Goal: Information Seeking & Learning: Learn about a topic

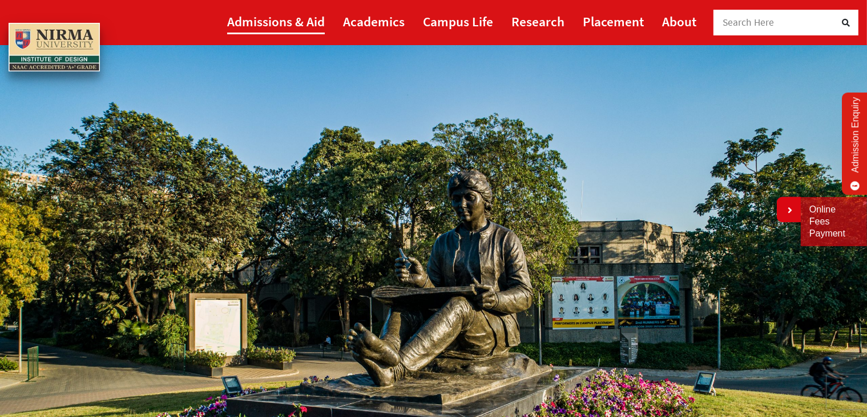
click at [276, 21] on link "Admissions & Aid" at bounding box center [276, 22] width 98 height 26
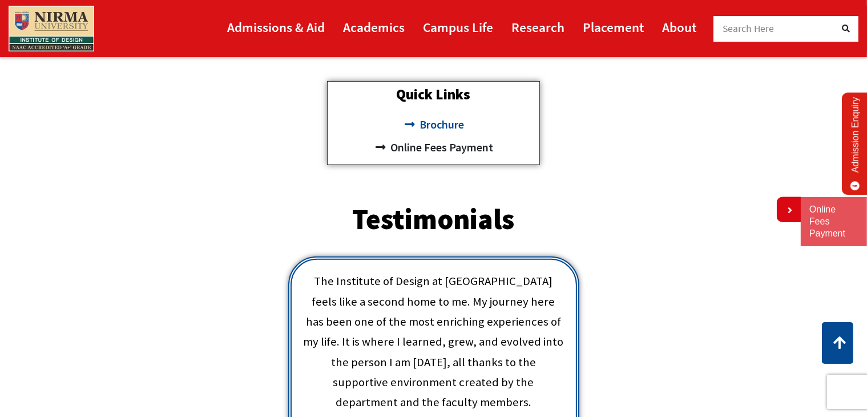
scroll to position [434, 0]
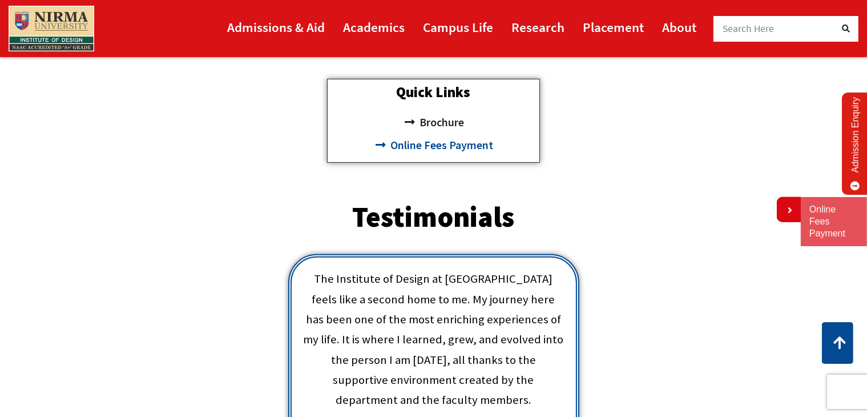
click at [468, 142] on span "Online Fees Payment" at bounding box center [441, 145] width 106 height 23
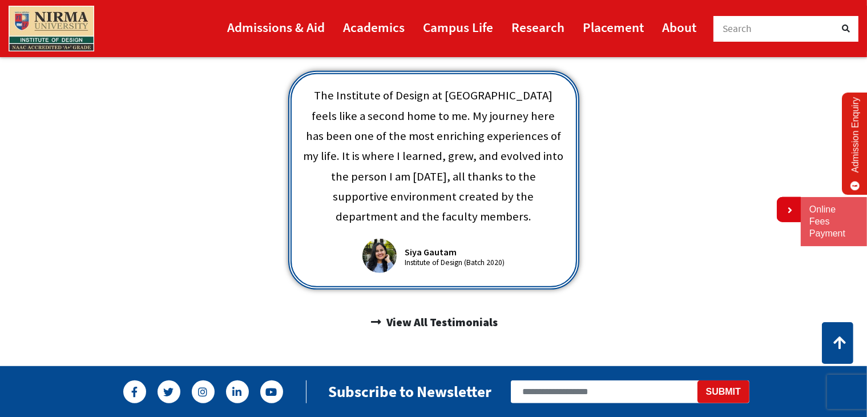
scroll to position [618, 0]
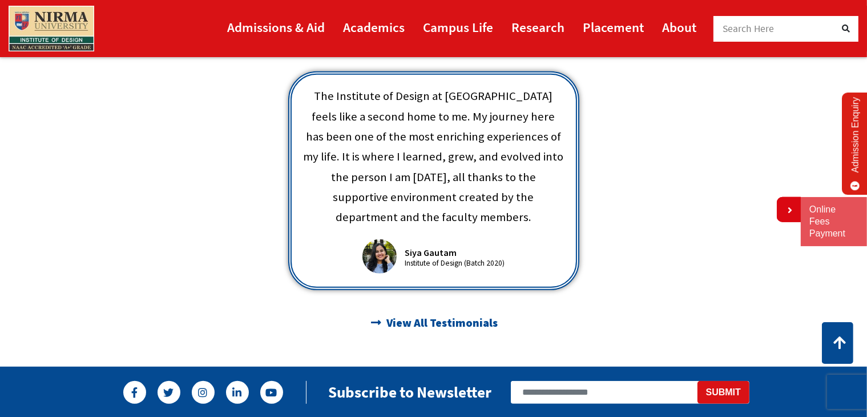
click at [399, 313] on span "View All Testimonials" at bounding box center [441, 322] width 114 height 19
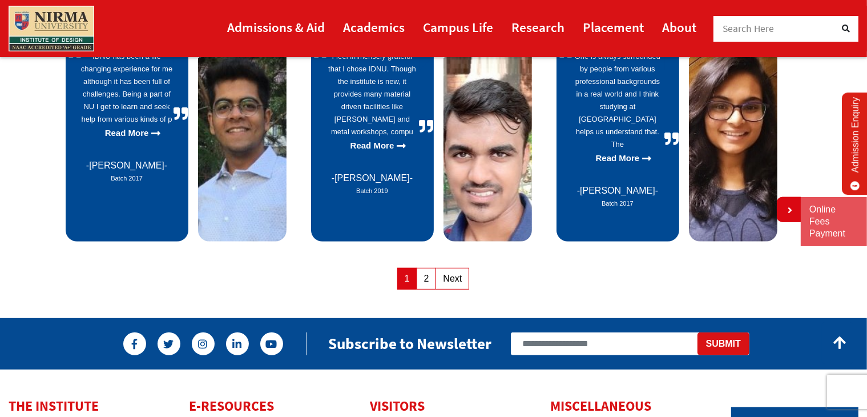
scroll to position [533, 0]
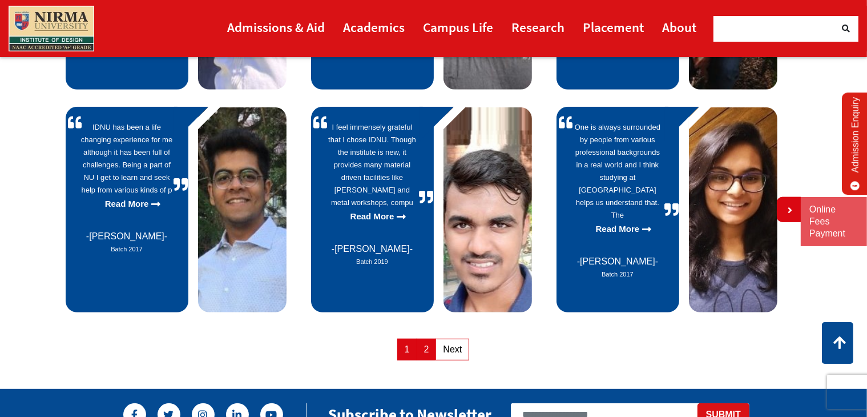
click at [425, 339] on link "Page 2" at bounding box center [427, 350] width 20 height 22
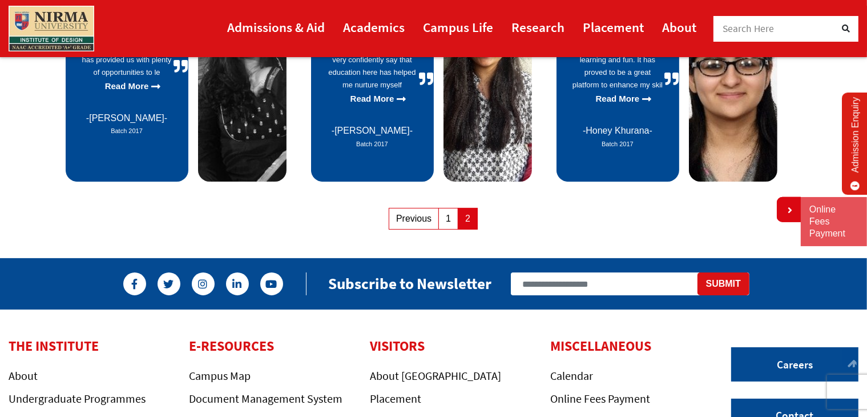
scroll to position [195, 0]
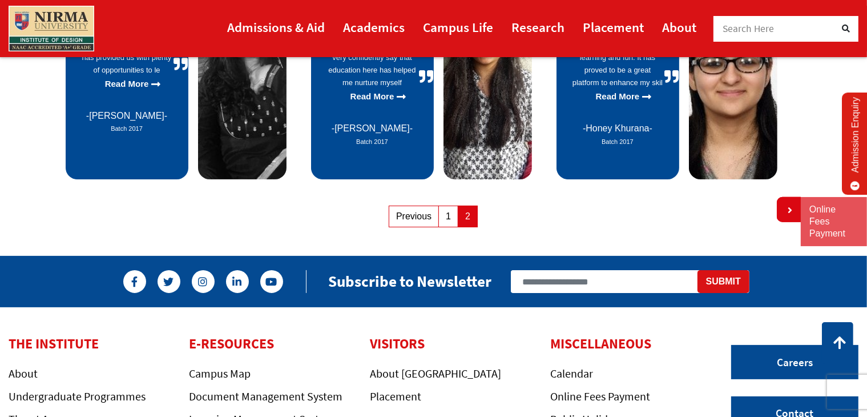
click at [453, 204] on nav "Posts pagination Previous Page 1 Page 2" at bounding box center [434, 216] width 737 height 40
click at [443, 220] on link "Page 1" at bounding box center [448, 217] width 20 height 22
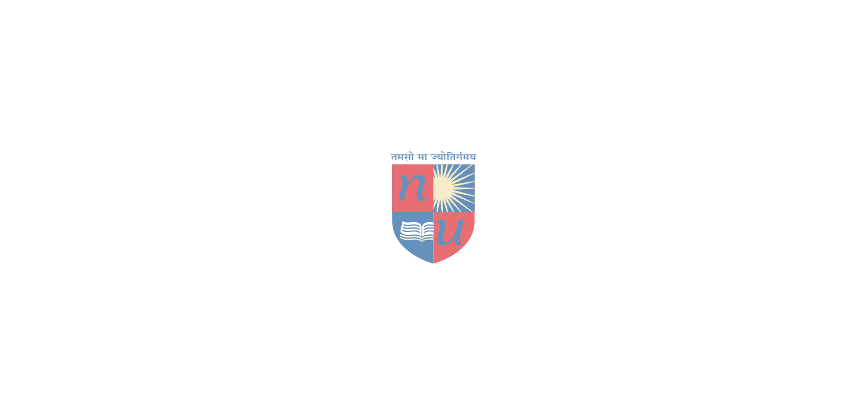
drag, startPoint x: 0, startPoint y: 0, endPoint x: 191, endPoint y: -50, distance: 197.6
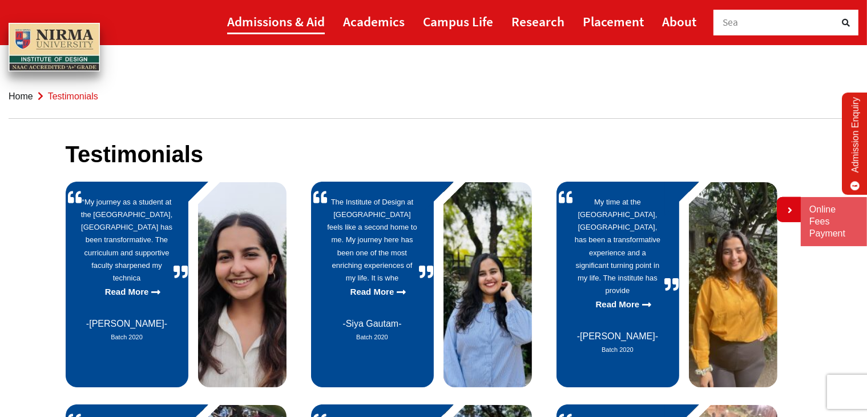
click at [295, 24] on link "Admissions & Aid" at bounding box center [276, 22] width 98 height 26
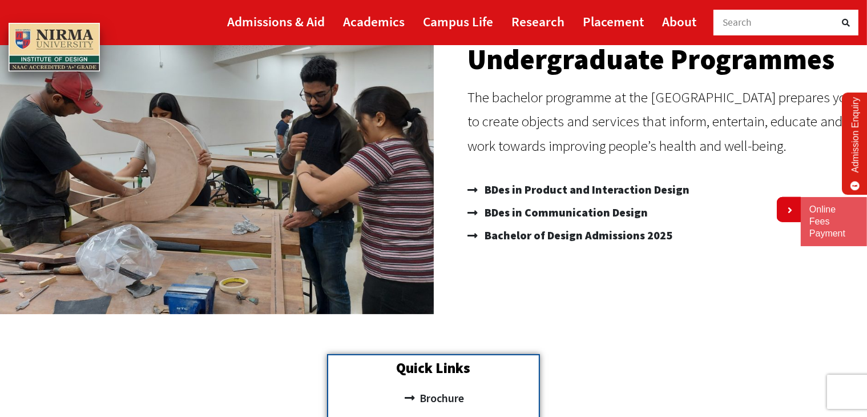
scroll to position [159, 0]
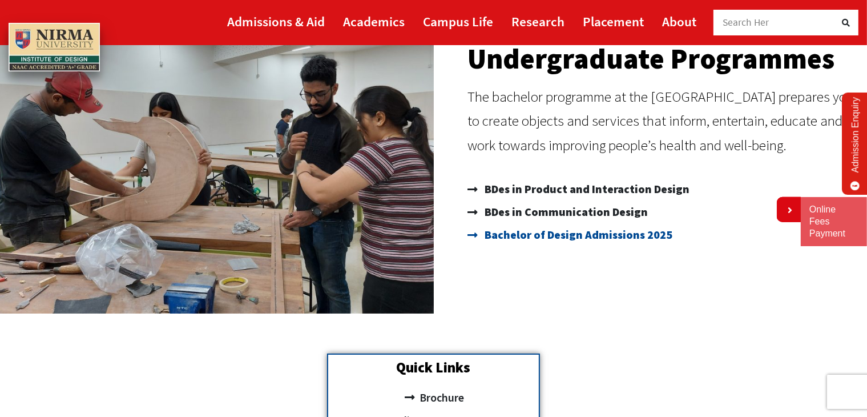
click at [631, 240] on span "Bachelor of Design Admissions 2025" at bounding box center [577, 234] width 191 height 23
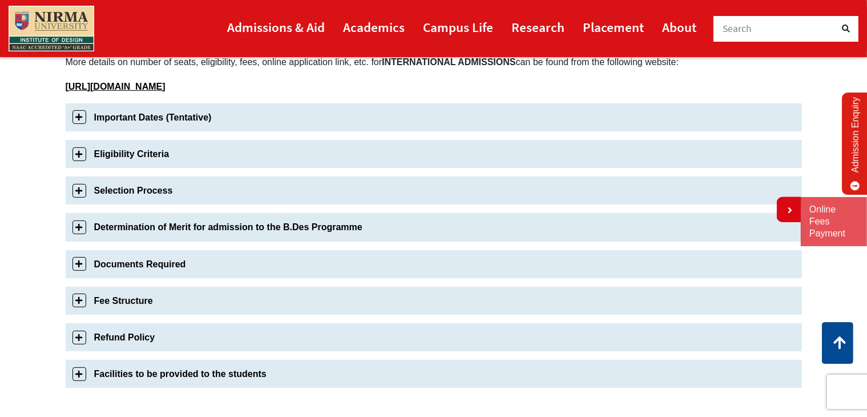
scroll to position [375, 0]
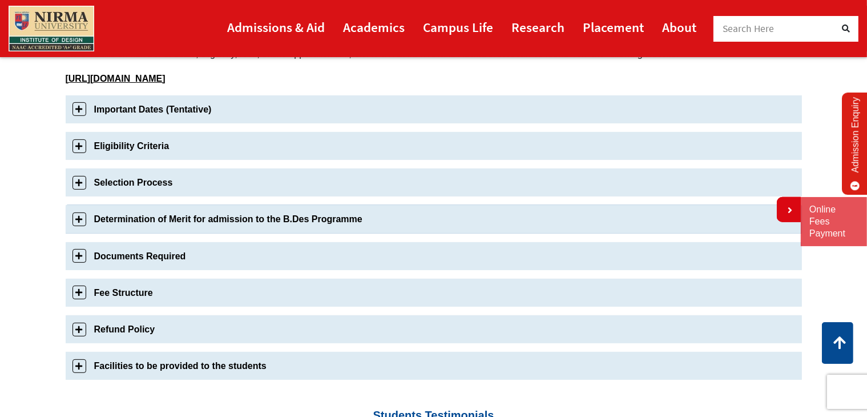
click at [228, 220] on link "Determination of Merit for admission to the B.Des Programme" at bounding box center [434, 219] width 737 height 28
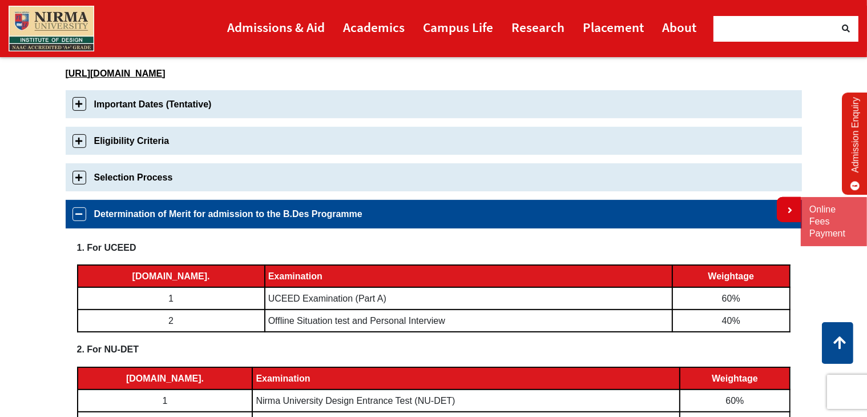
drag, startPoint x: 228, startPoint y: 220, endPoint x: 289, endPoint y: 277, distance: 83.7
click at [289, 277] on div "Determination of Merit for admission to the B.Des Programme 1. For UCEED Sr.No.…" at bounding box center [434, 327] width 737 height 255
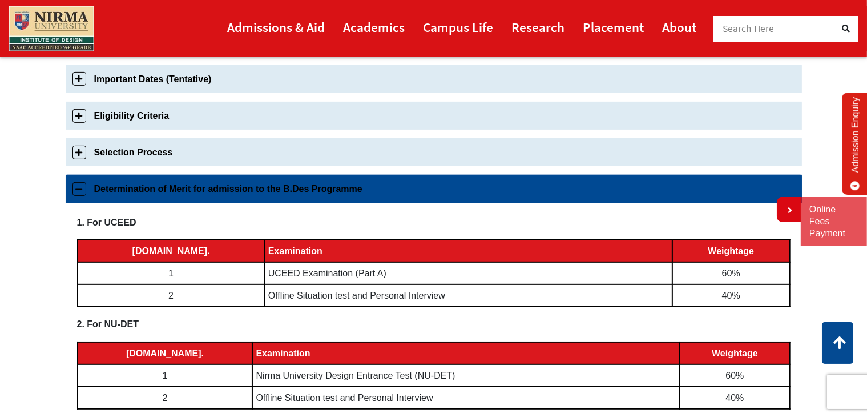
scroll to position [404, 0]
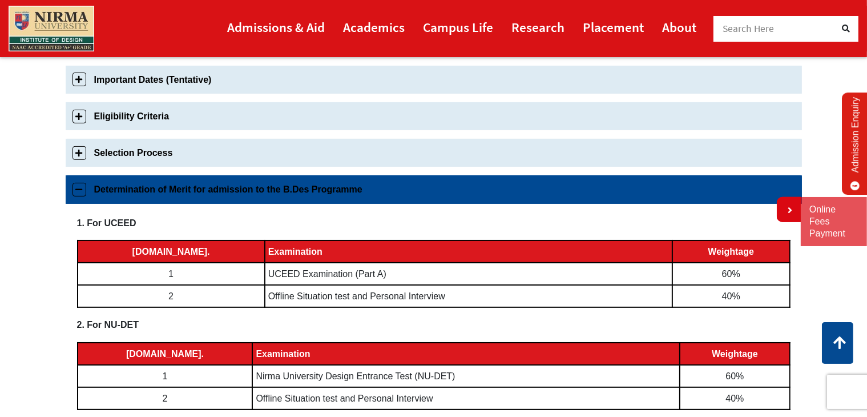
click at [158, 193] on link "Determination of Merit for admission to the B.Des Programme" at bounding box center [434, 189] width 737 height 28
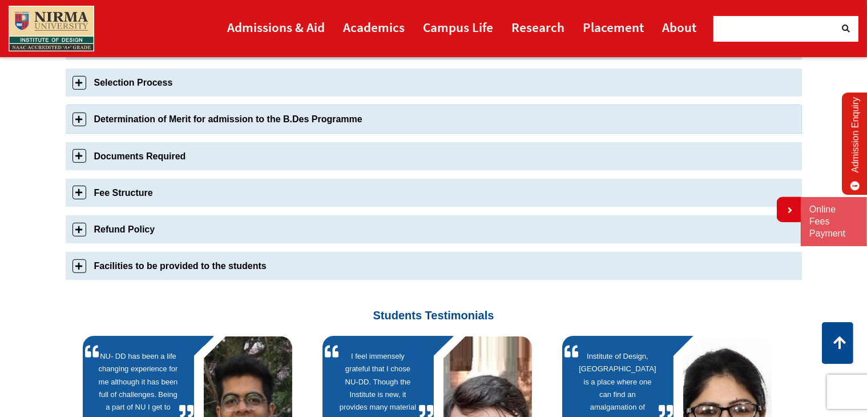
scroll to position [475, 0]
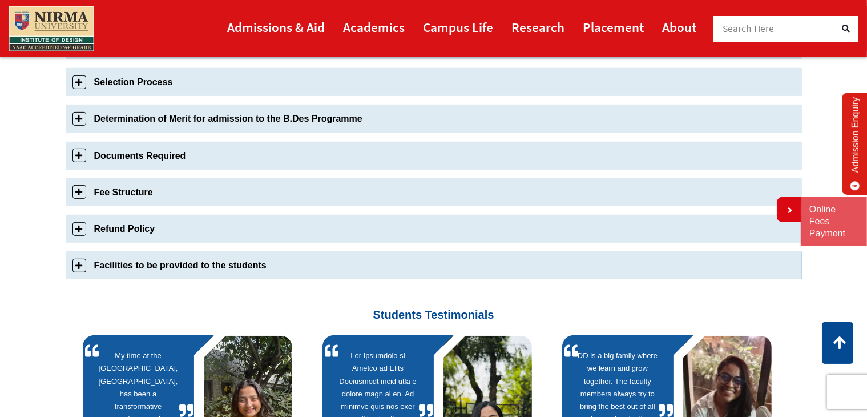
click at [211, 254] on link "Facilities to be provided to the students" at bounding box center [434, 265] width 737 height 28
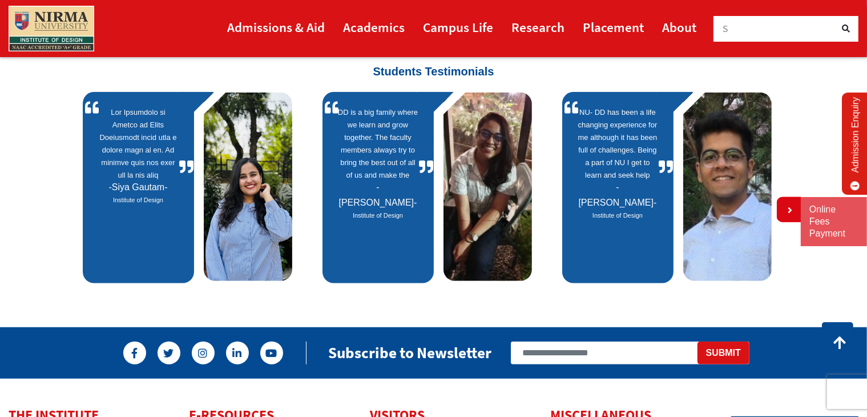
scroll to position [972, 0]
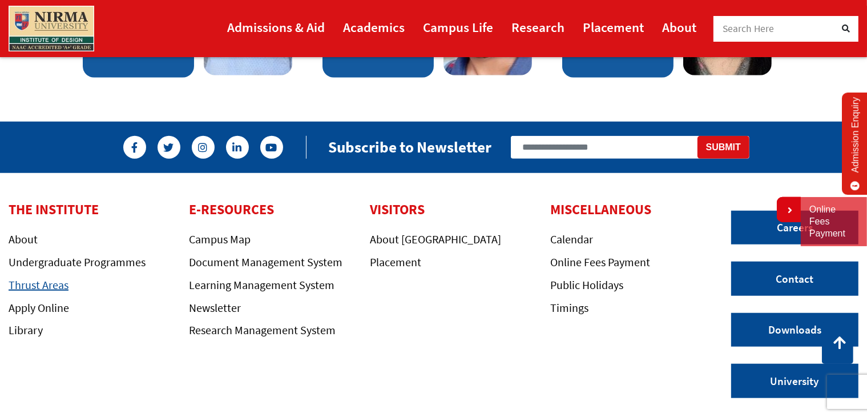
click at [58, 286] on link "Thrust Areas" at bounding box center [39, 284] width 60 height 14
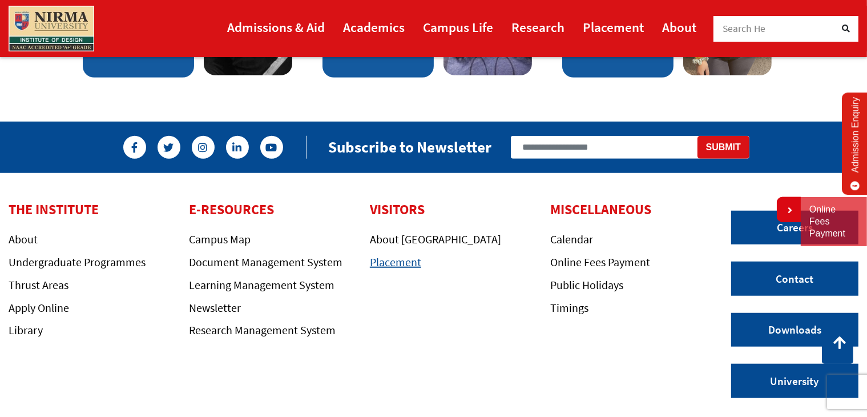
click at [397, 255] on link "Placement" at bounding box center [395, 262] width 51 height 14
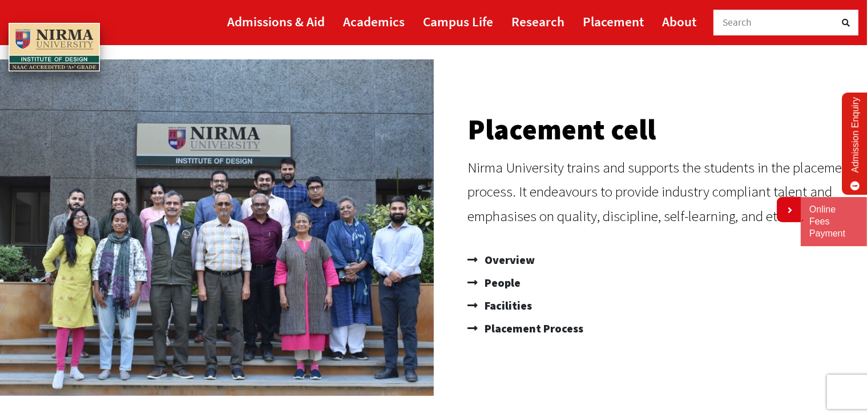
scroll to position [77, 0]
click at [510, 312] on span "Facilities" at bounding box center [507, 306] width 50 height 23
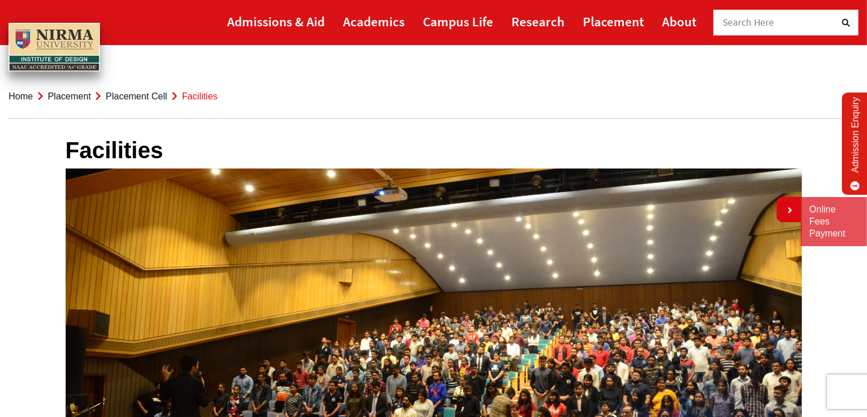
click at [140, 93] on link "Placement Cell" at bounding box center [137, 96] width 62 height 10
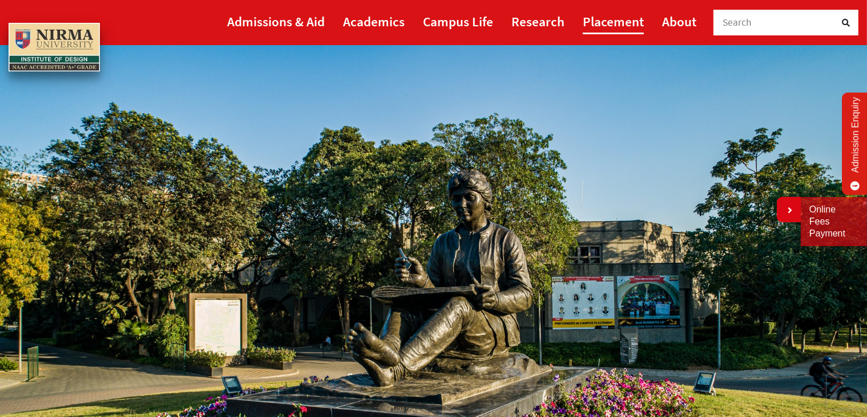
click at [615, 24] on link "Placement" at bounding box center [613, 22] width 61 height 26
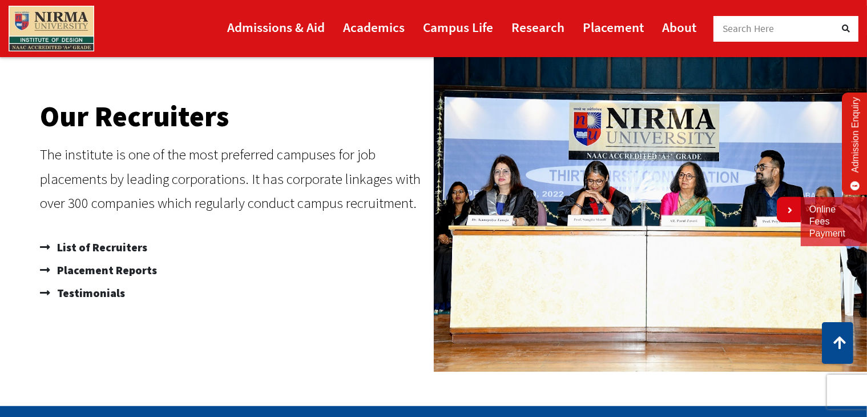
scroll to position [678, 0]
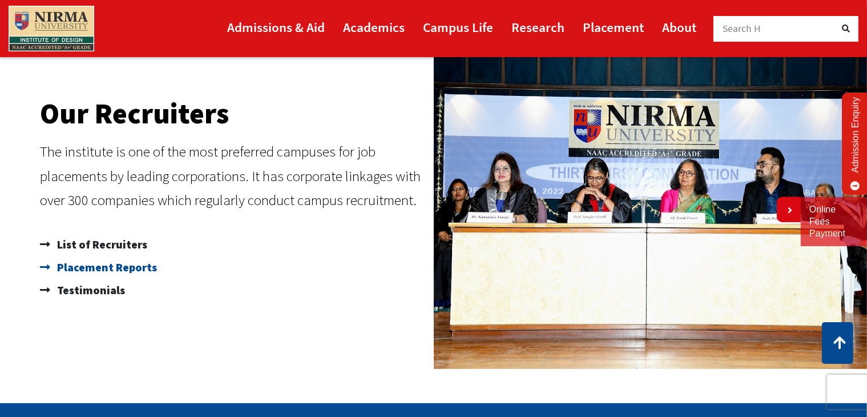
click at [110, 271] on span "Placement Reports" at bounding box center [105, 267] width 103 height 23
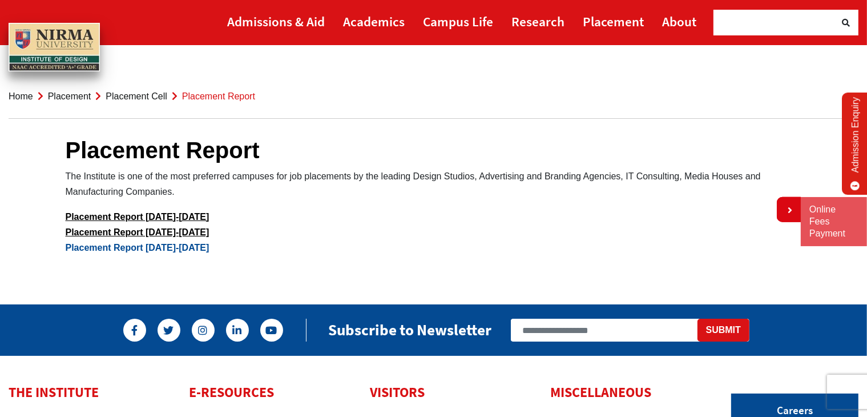
click at [172, 245] on link "Placement Report 2023-2024" at bounding box center [138, 248] width 144 height 10
click at [121, 96] on link "Placement Cell" at bounding box center [137, 96] width 62 height 10
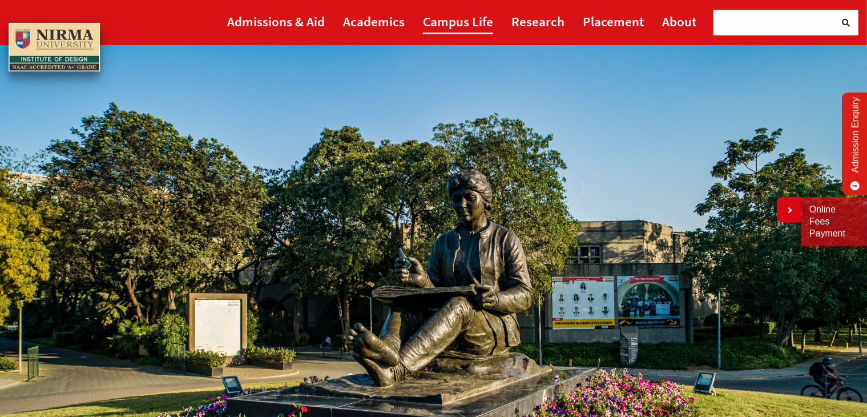
click at [476, 18] on link "Campus Life" at bounding box center [458, 22] width 70 height 26
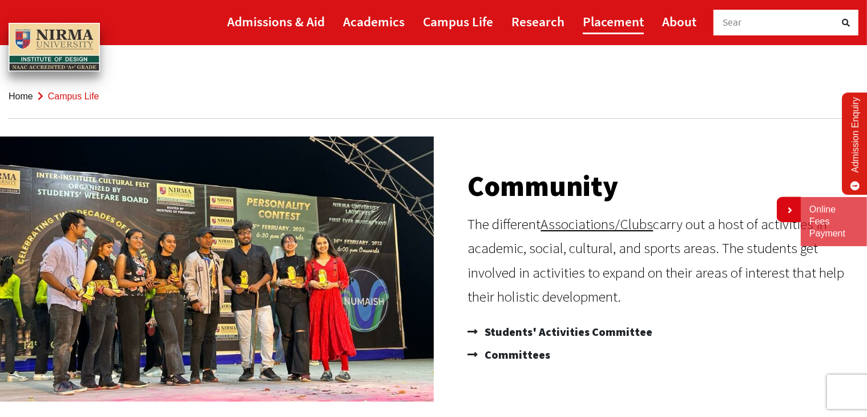
click at [623, 26] on link "Placement" at bounding box center [613, 22] width 61 height 26
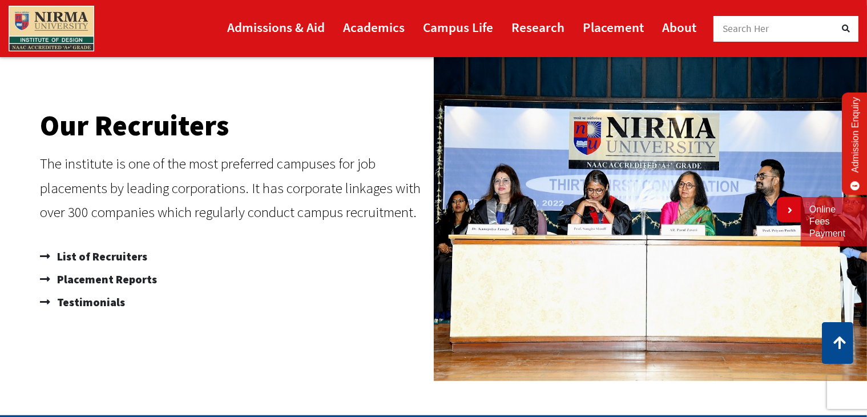
scroll to position [665, 0]
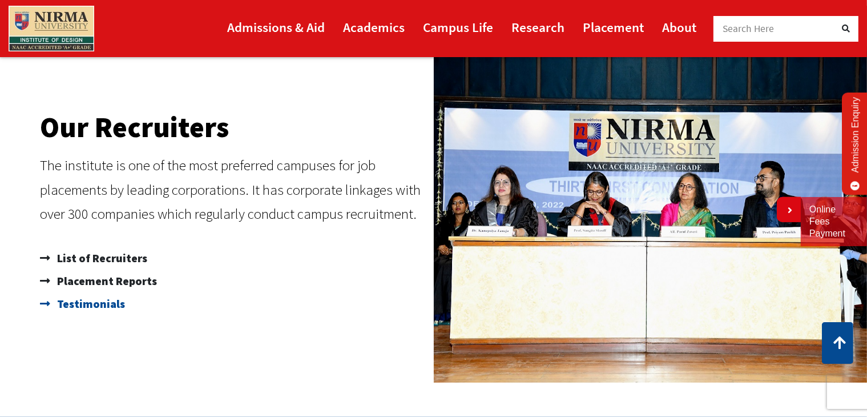
click at [86, 306] on span "Testimonials" at bounding box center [89, 303] width 71 height 23
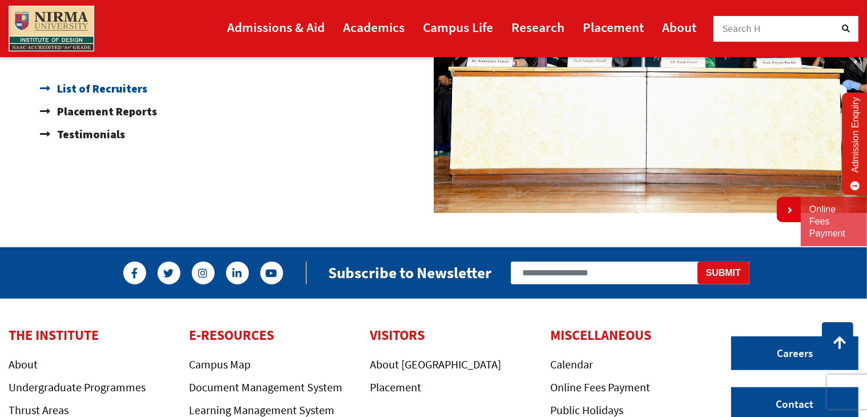
scroll to position [826, 0]
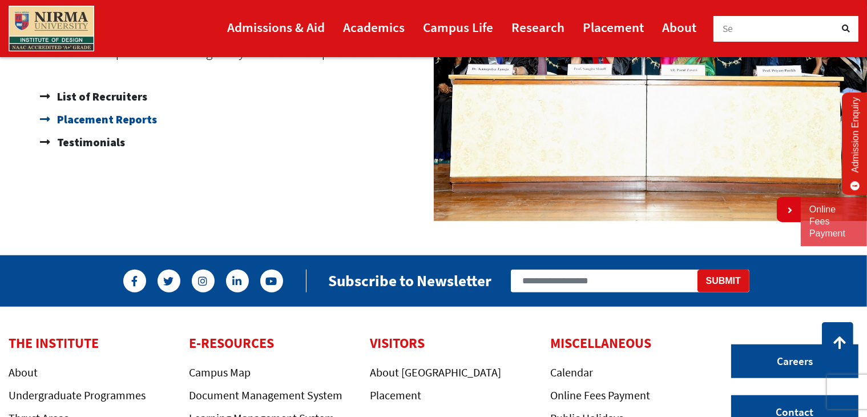
click at [91, 116] on span "Placement Reports" at bounding box center [105, 119] width 103 height 23
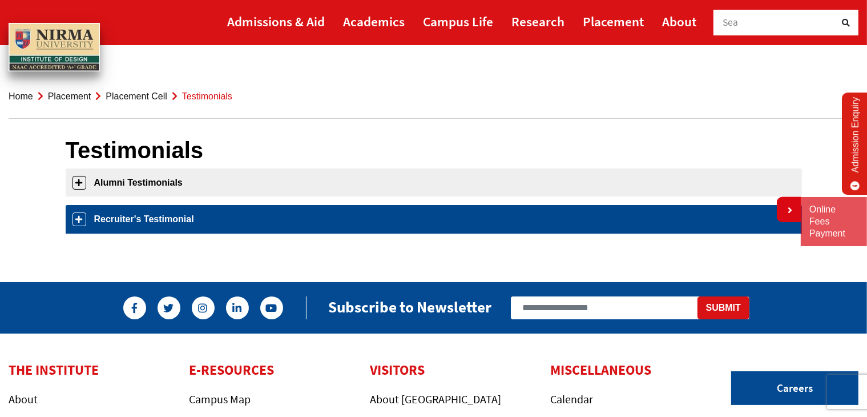
click at [116, 219] on link "Recruiter's Testimonial" at bounding box center [434, 219] width 737 height 28
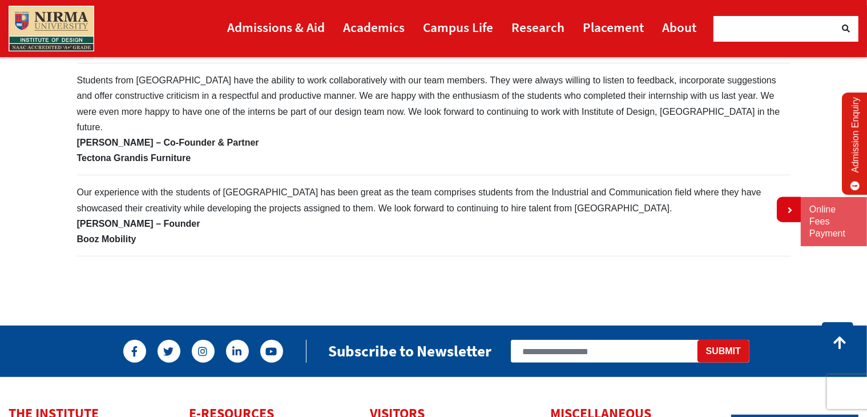
scroll to position [447, 0]
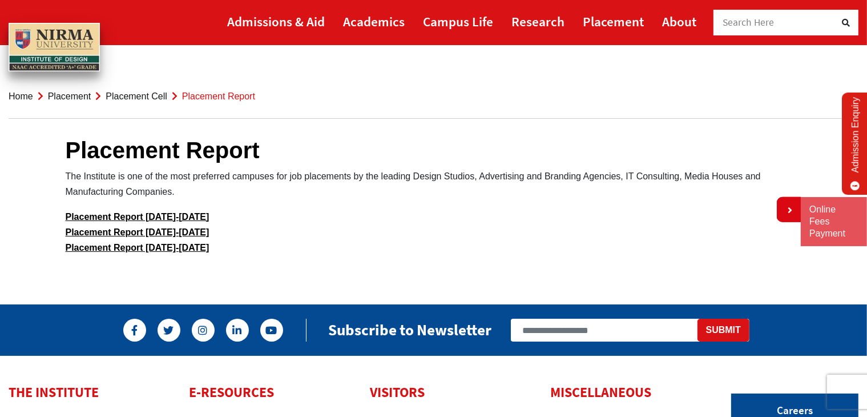
scroll to position [21, 0]
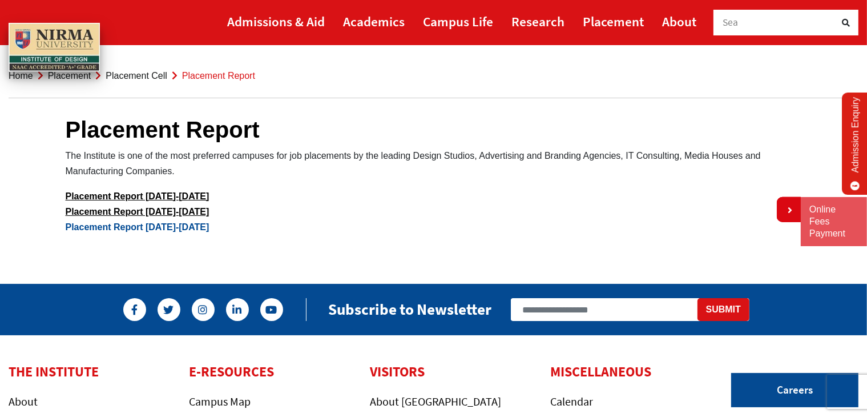
click at [156, 227] on link "Placement Report [DATE]-[DATE]" at bounding box center [138, 227] width 144 height 10
click at [249, 28] on link "Admissions & Aid" at bounding box center [276, 22] width 98 height 26
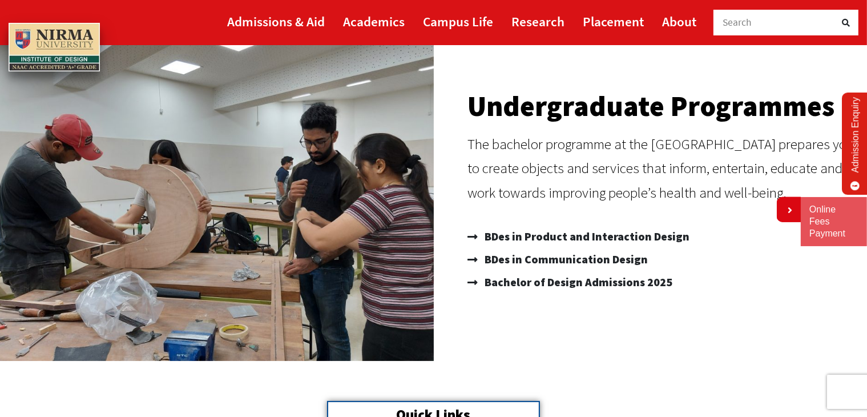
scroll to position [113, 0]
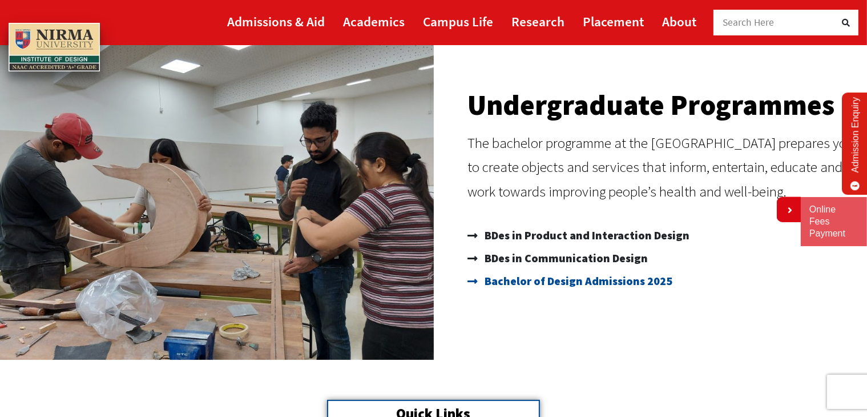
click at [578, 273] on span "Bachelor of Design Admissions 2025" at bounding box center [577, 280] width 191 height 23
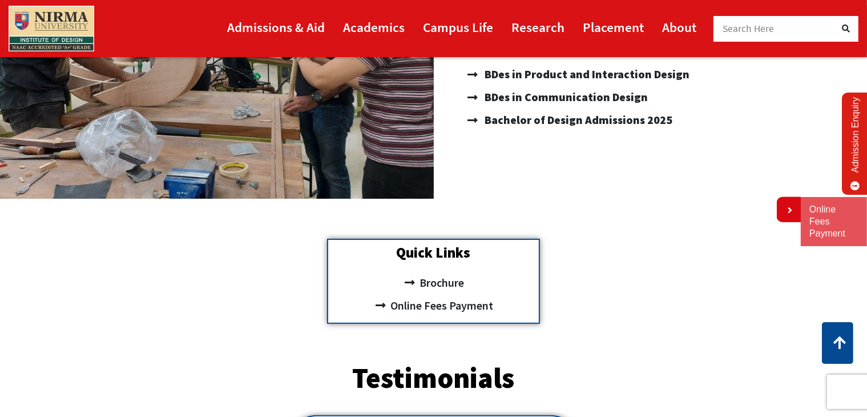
scroll to position [116, 0]
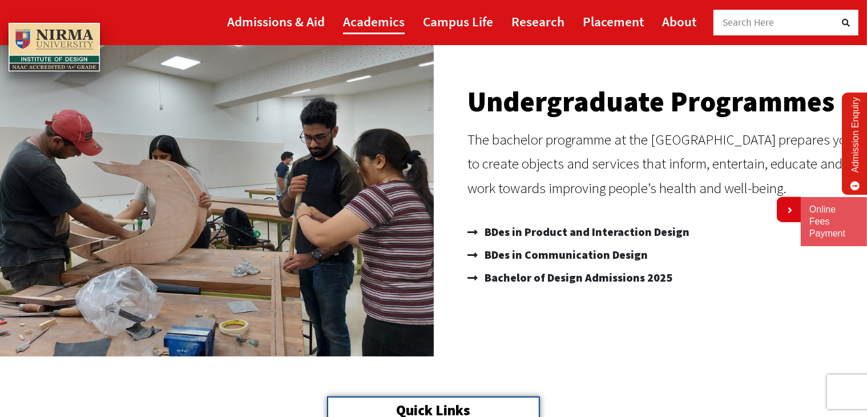
click at [367, 18] on link "Academics" at bounding box center [374, 22] width 62 height 26
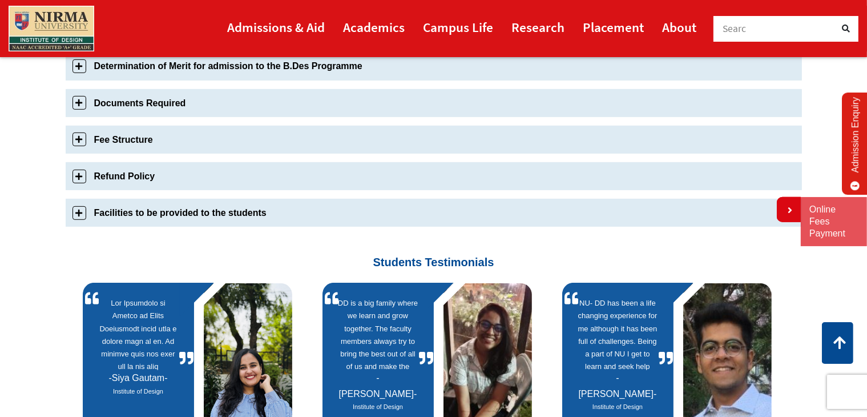
scroll to position [518, 0]
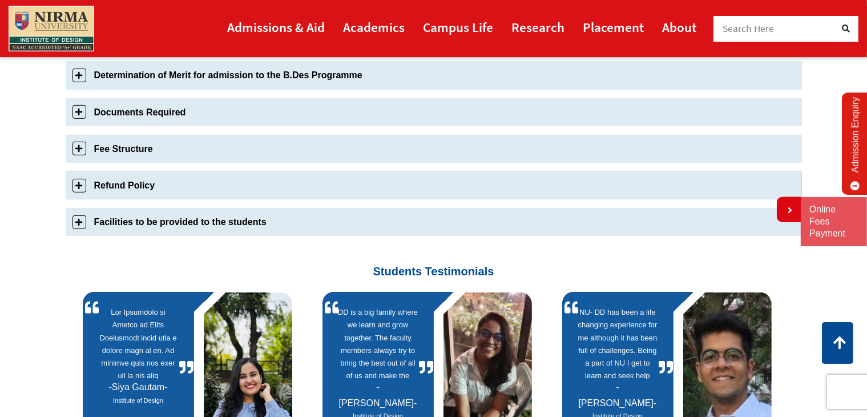
click at [216, 188] on link "Refund Policy" at bounding box center [434, 185] width 737 height 28
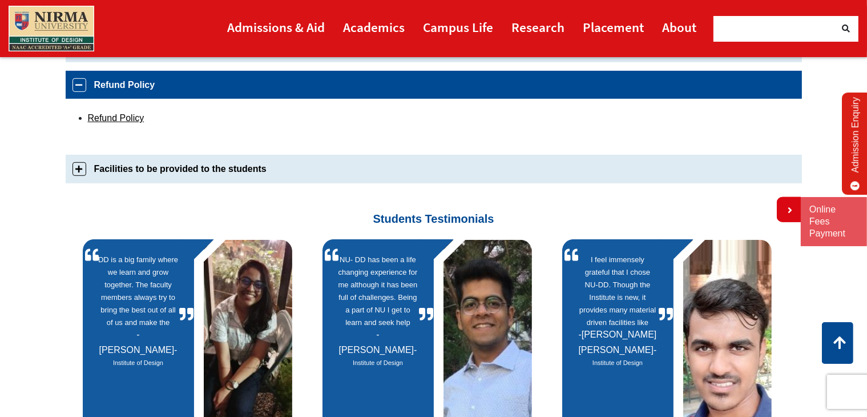
scroll to position [452, 0]
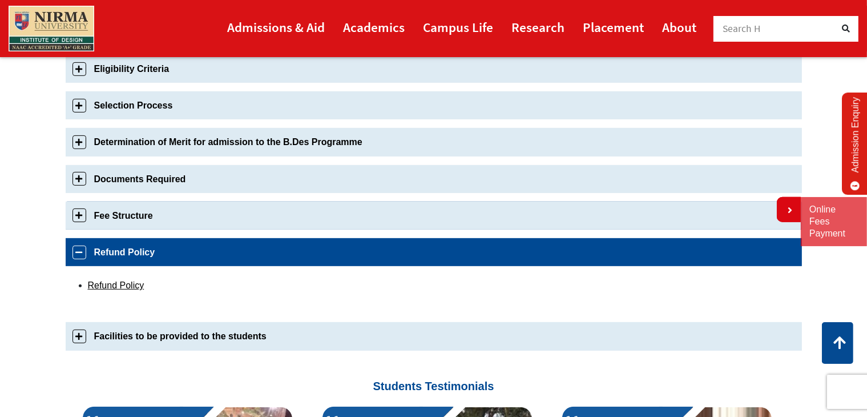
click at [153, 206] on link "Fee Structure" at bounding box center [434, 216] width 737 height 28
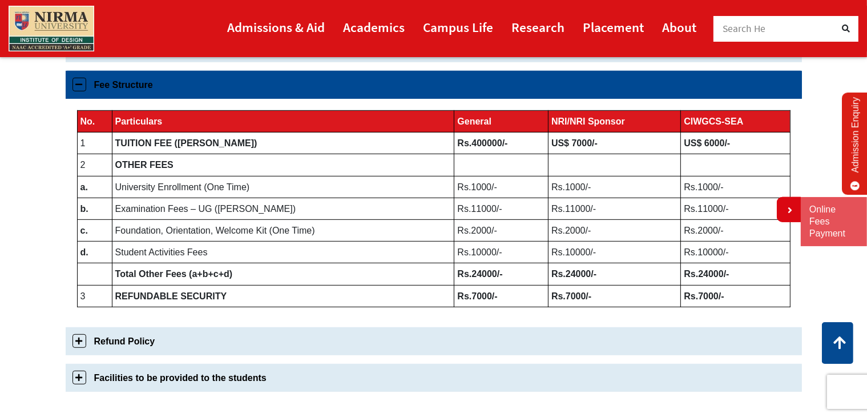
scroll to position [555, 0]
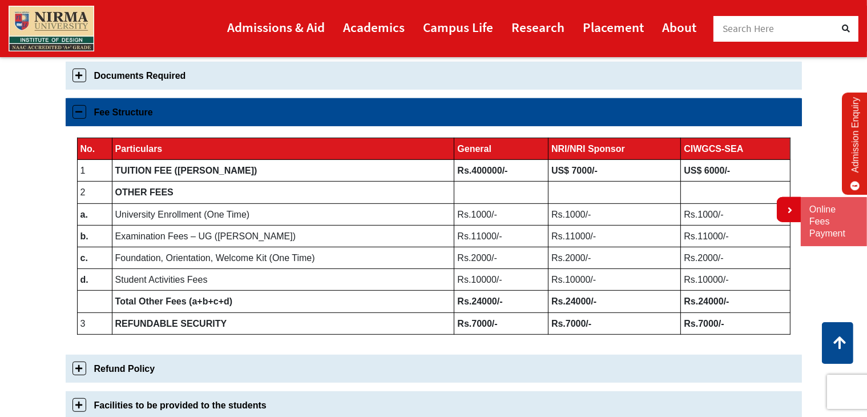
click at [156, 112] on link "Fee Structure" at bounding box center [434, 112] width 737 height 28
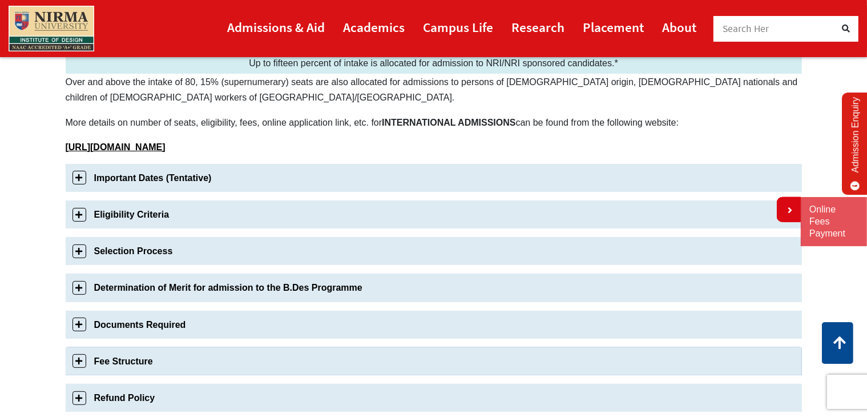
scroll to position [306, 0]
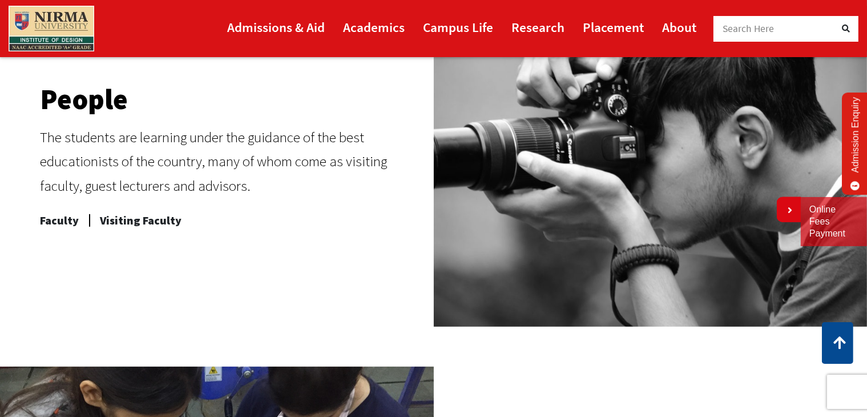
scroll to position [530, 0]
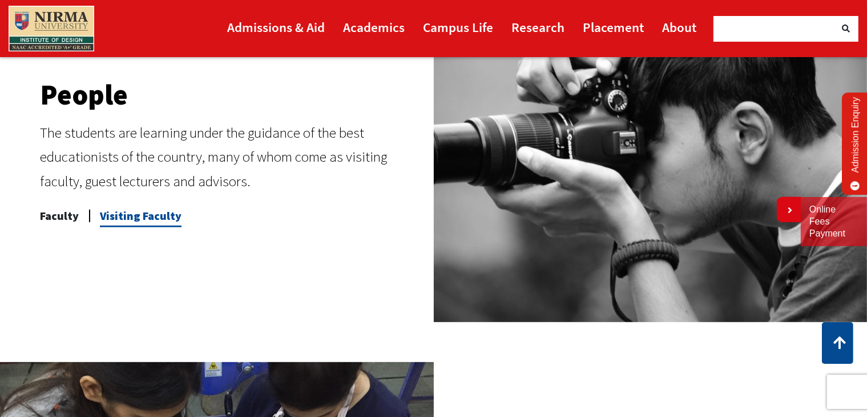
click at [144, 205] on span "Visiting Faculty" at bounding box center [141, 215] width 82 height 23
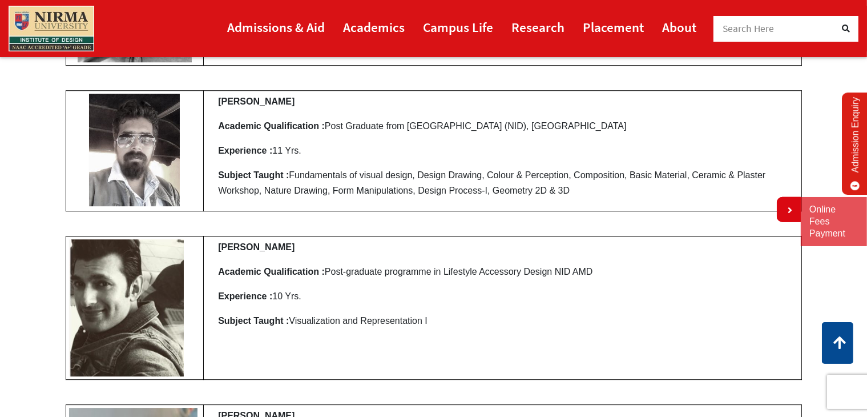
scroll to position [3410, 0]
click at [290, 202] on td "Mr Anjani Kumar Academic Qualification : Post Graduate from National Institute …" at bounding box center [503, 150] width 598 height 120
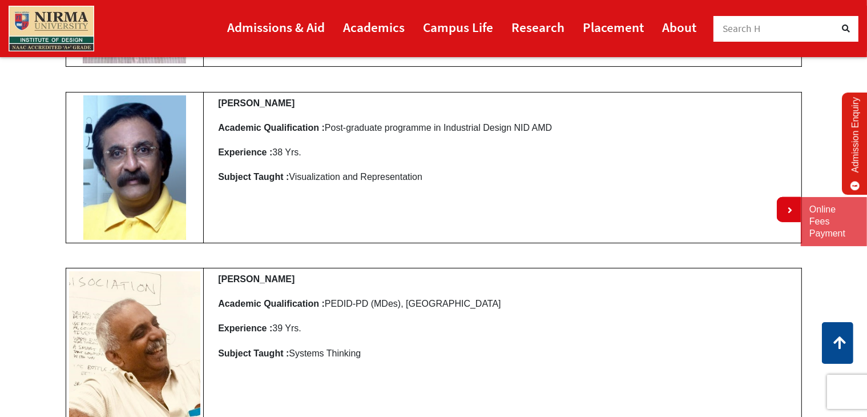
scroll to position [0, 0]
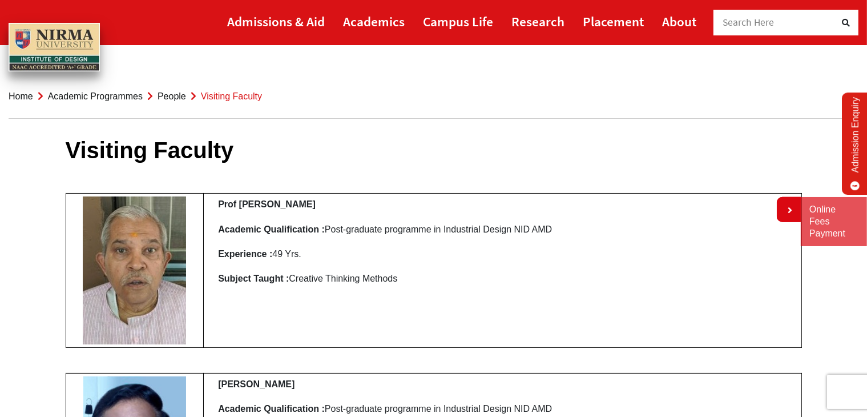
click at [164, 92] on link "People" at bounding box center [172, 96] width 29 height 10
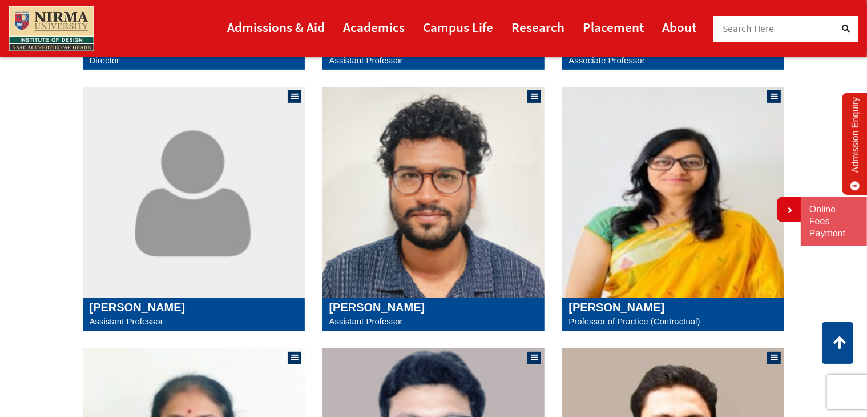
scroll to position [469, 0]
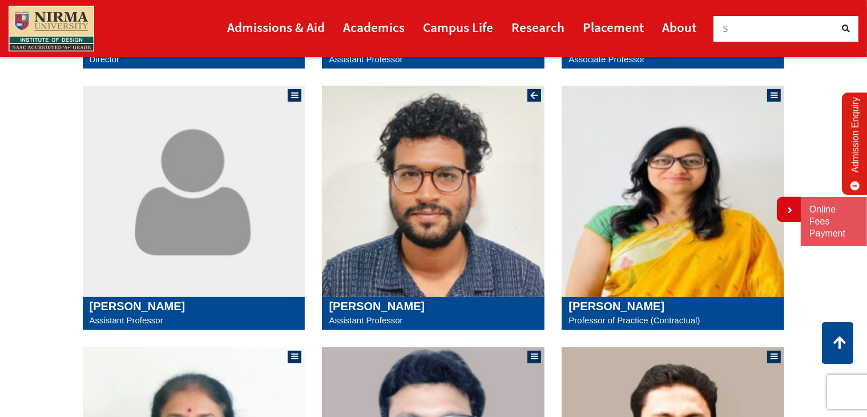
click at [379, 240] on img at bounding box center [433, 191] width 223 height 211
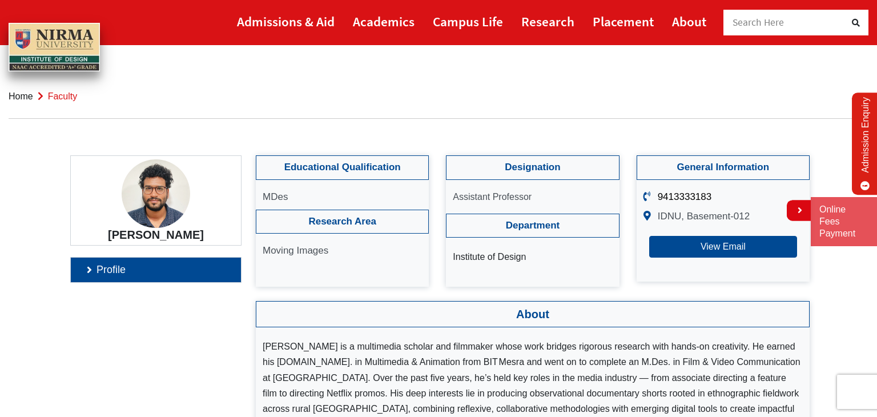
click at [182, 260] on link "Profile" at bounding box center [156, 270] width 170 height 25
click at [27, 96] on link "Home" at bounding box center [21, 96] width 25 height 10
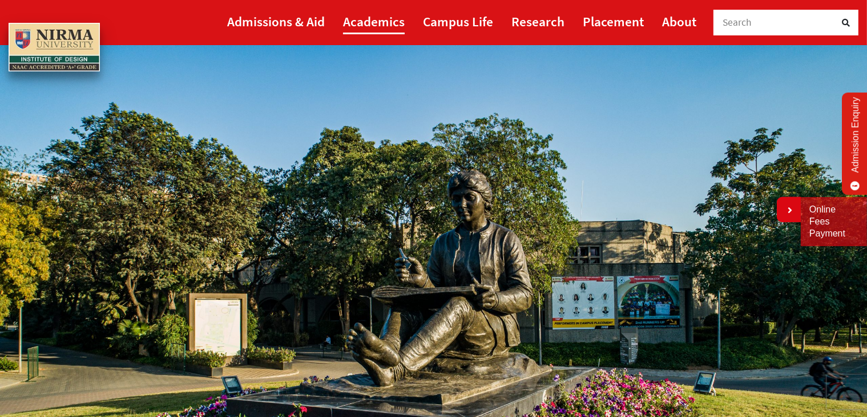
click at [380, 26] on link "Academics" at bounding box center [374, 22] width 62 height 26
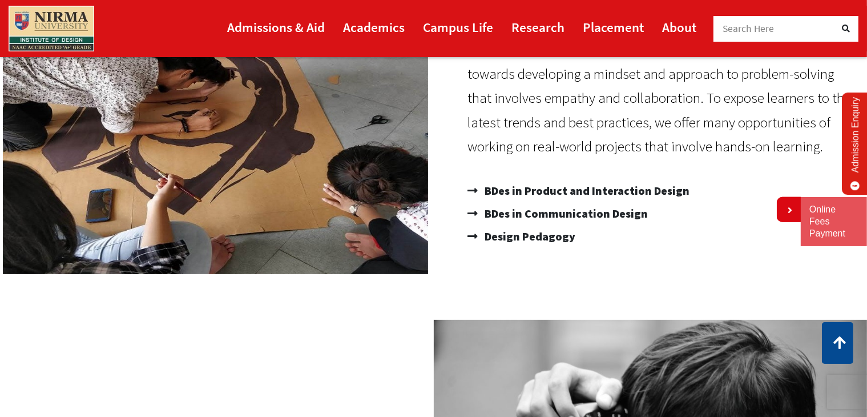
scroll to position [178, 0]
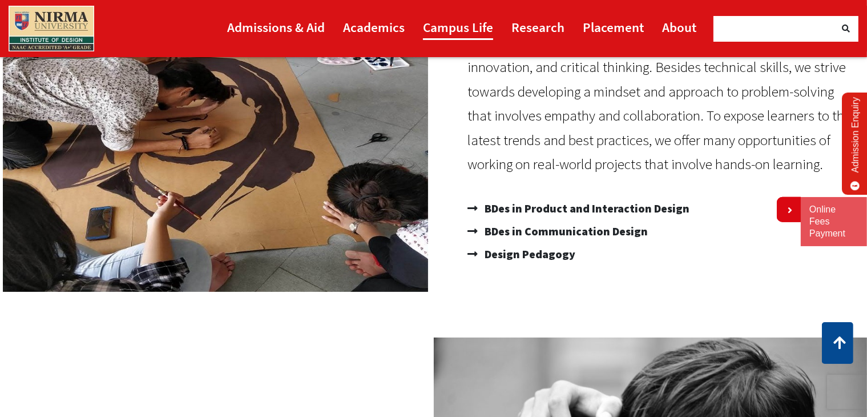
click at [457, 36] on link "Campus Life" at bounding box center [458, 27] width 70 height 26
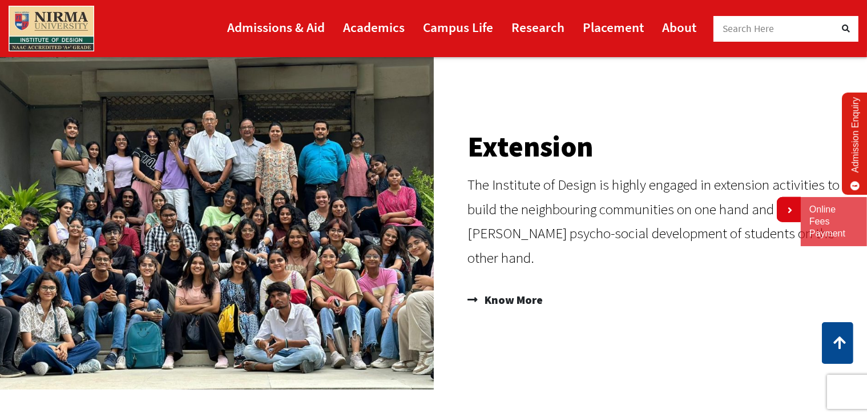
scroll to position [767, 0]
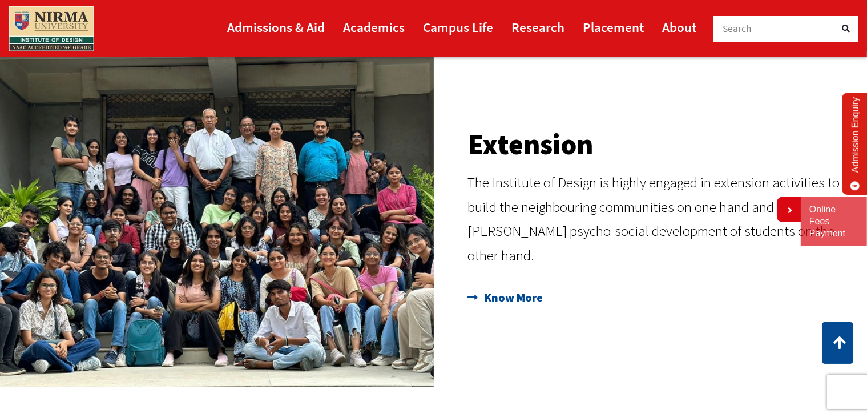
click at [504, 288] on span "Know More" at bounding box center [512, 297] width 61 height 19
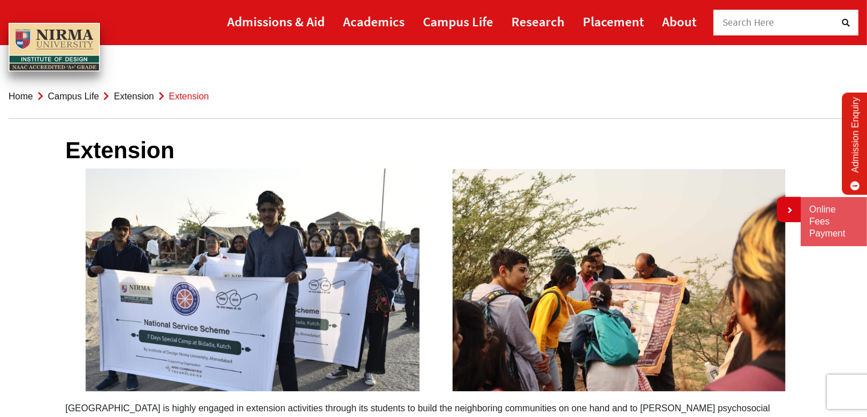
click at [80, 98] on link "Campus Life" at bounding box center [73, 96] width 51 height 10
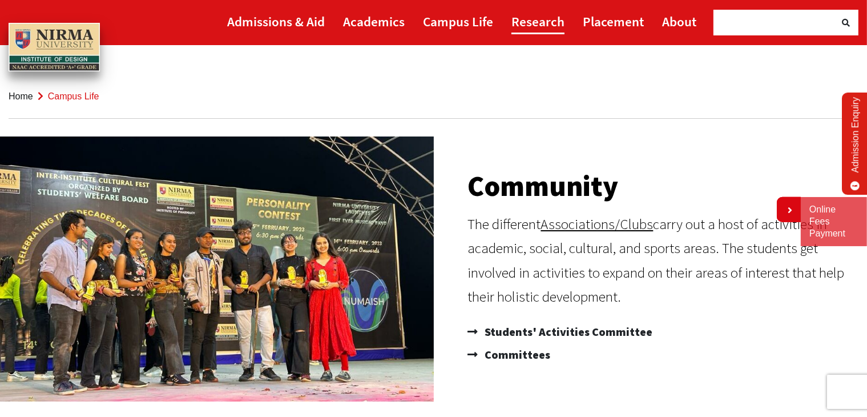
click at [543, 9] on link "Research" at bounding box center [538, 22] width 53 height 26
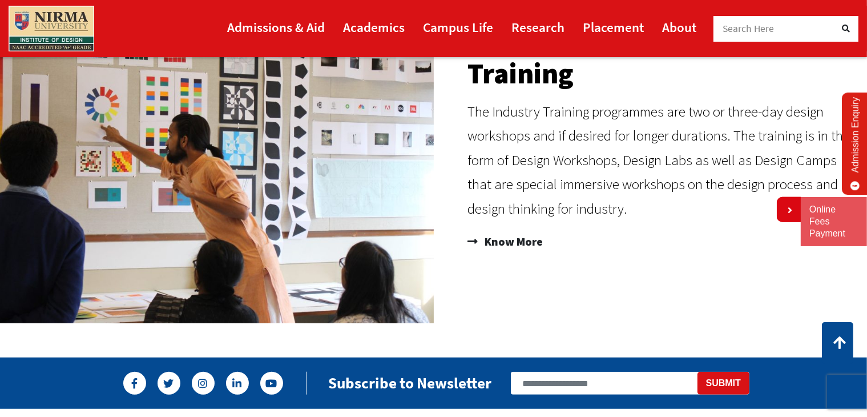
scroll to position [895, 0]
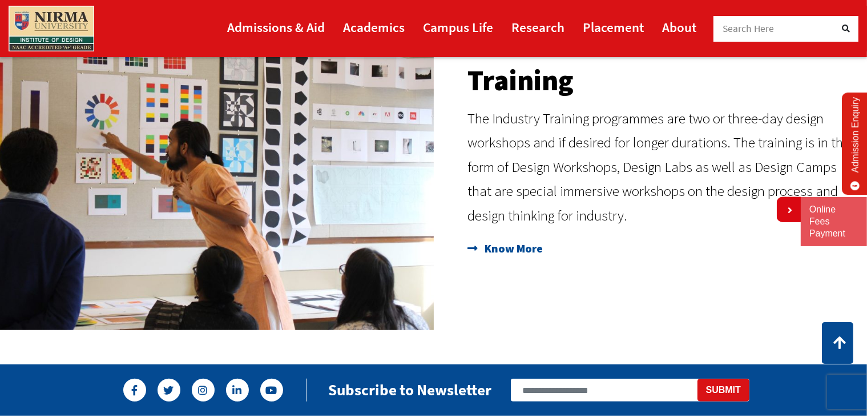
click at [501, 247] on span "Know More" at bounding box center [512, 248] width 61 height 19
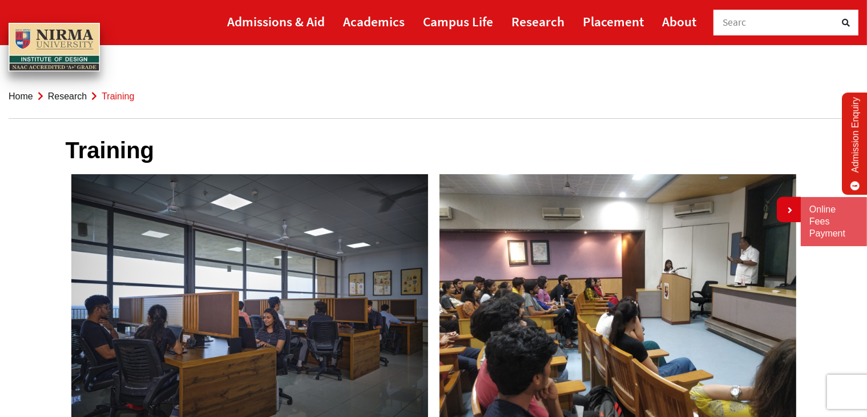
click at [78, 104] on ol "Home Research Training" at bounding box center [434, 96] width 850 height 45
click at [67, 92] on link "Research" at bounding box center [67, 96] width 39 height 10
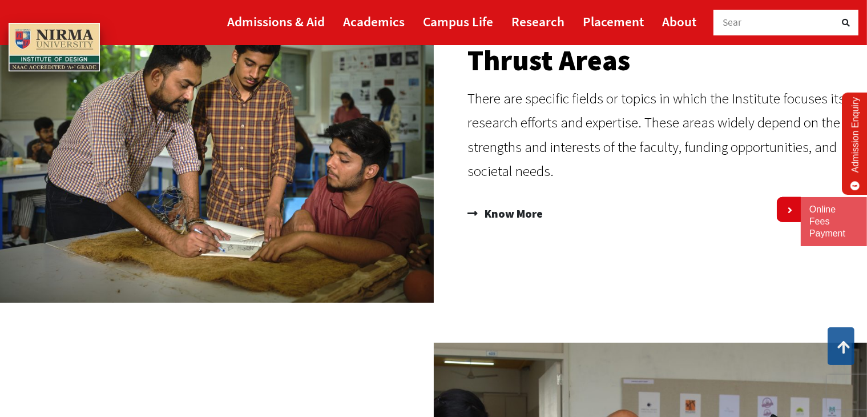
scroll to position [153, 0]
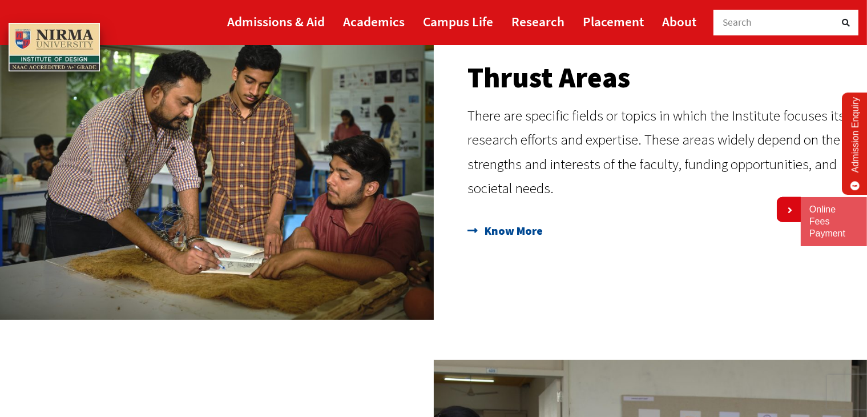
click at [516, 231] on span "Know More" at bounding box center [512, 230] width 61 height 19
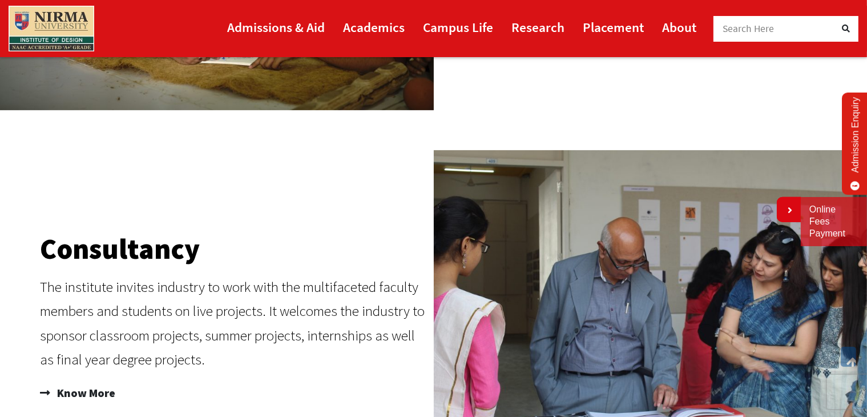
scroll to position [363, 0]
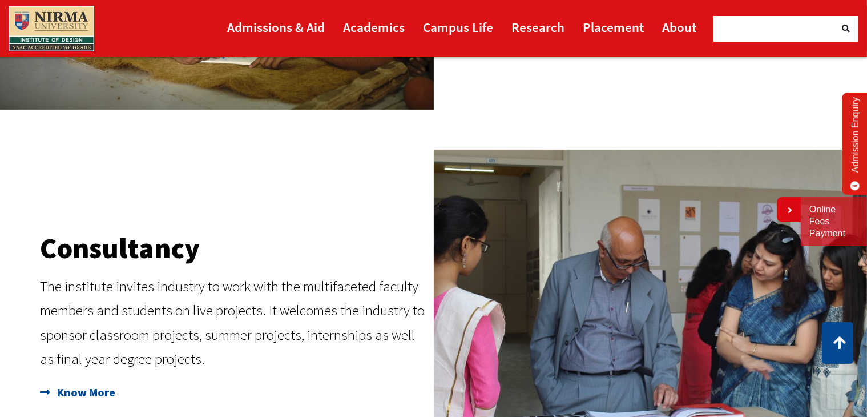
click at [98, 396] on span "Know More" at bounding box center [84, 392] width 61 height 19
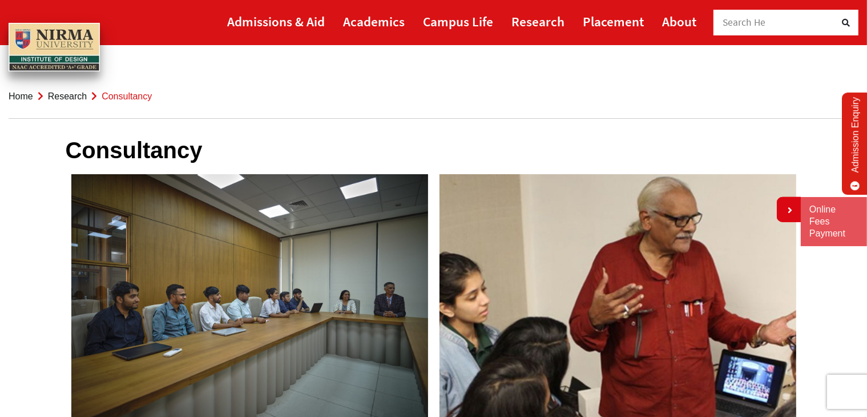
click at [77, 101] on li "Research" at bounding box center [60, 95] width 54 height 15
click at [74, 98] on link "Research" at bounding box center [67, 96] width 39 height 10
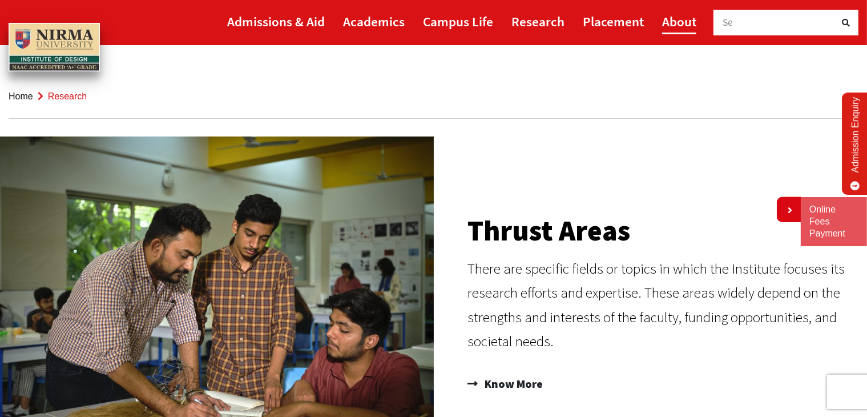
click at [686, 34] on link "About" at bounding box center [679, 22] width 34 height 26
click at [560, 21] on link "Research" at bounding box center [538, 22] width 53 height 26
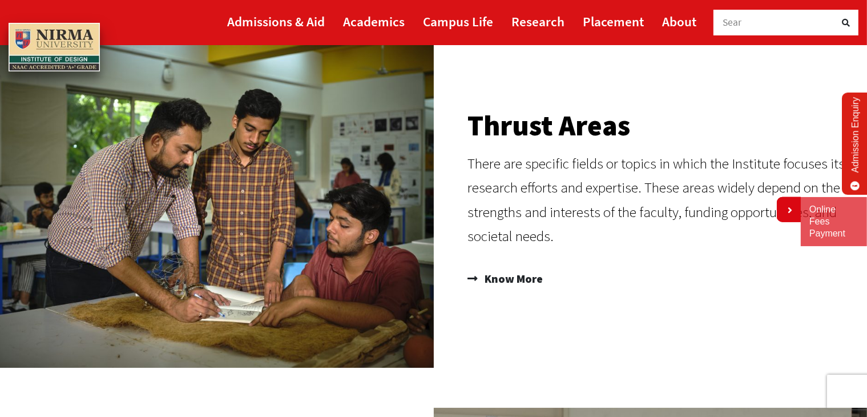
scroll to position [107, 0]
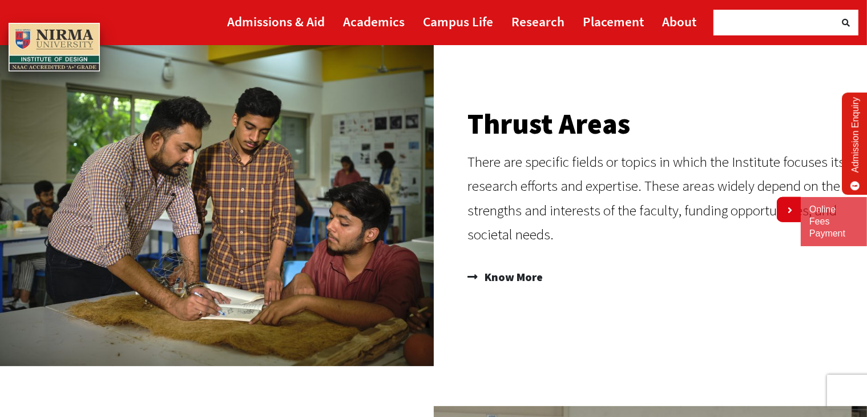
click at [521, 270] on span "Know More" at bounding box center [512, 276] width 61 height 19
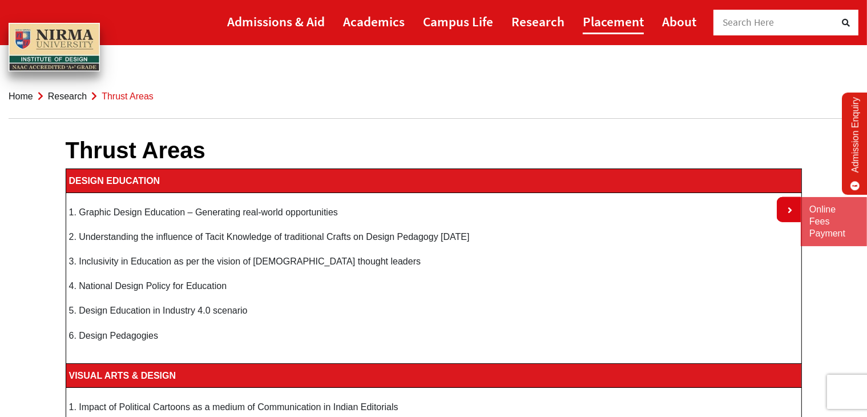
click at [633, 18] on link "Placement" at bounding box center [613, 22] width 61 height 26
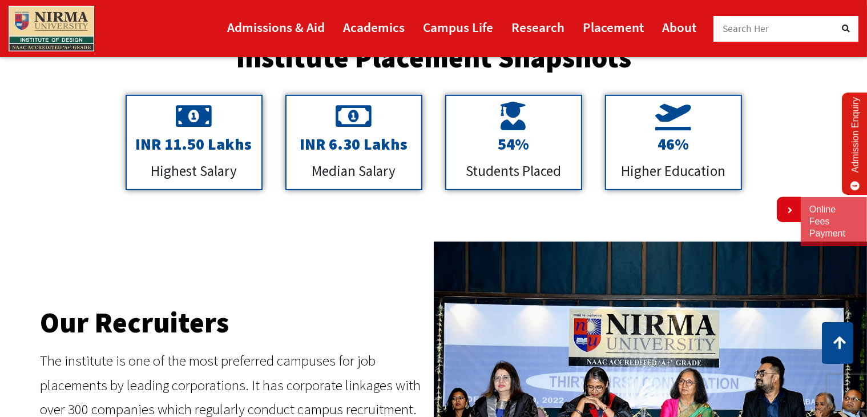
scroll to position [470, 0]
